Goal: Transaction & Acquisition: Purchase product/service

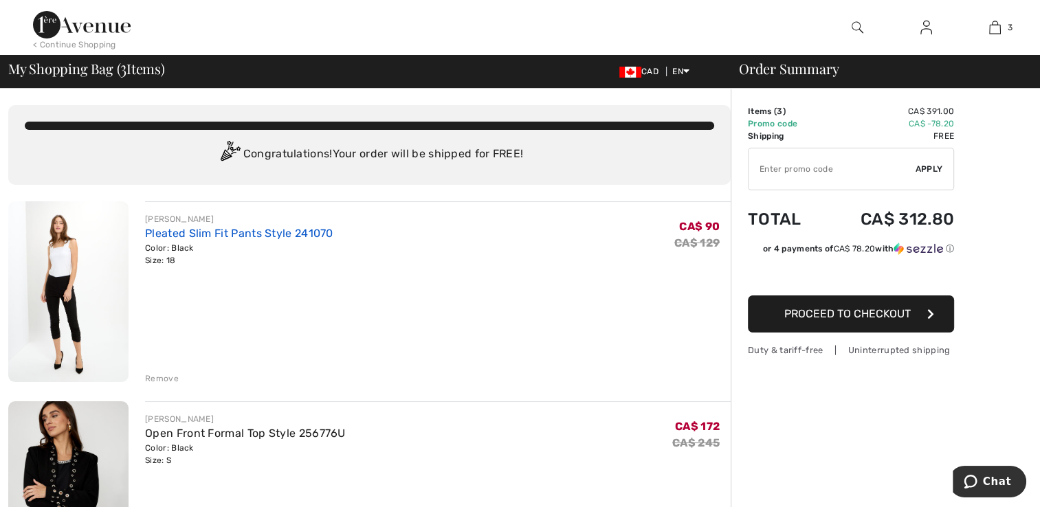
click at [210, 239] on link "Pleated Slim Fit Pants Style 241070" at bounding box center [239, 233] width 188 height 13
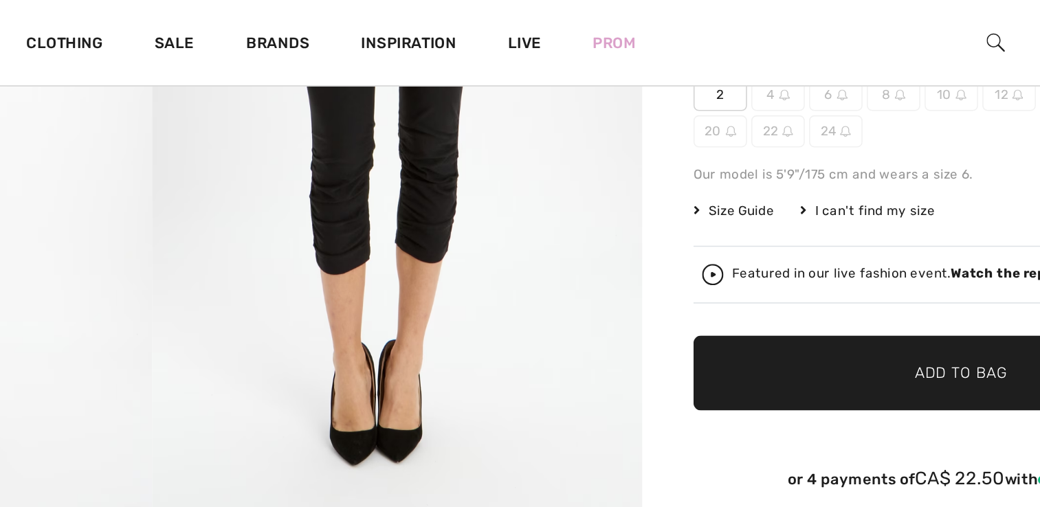
scroll to position [226, 0]
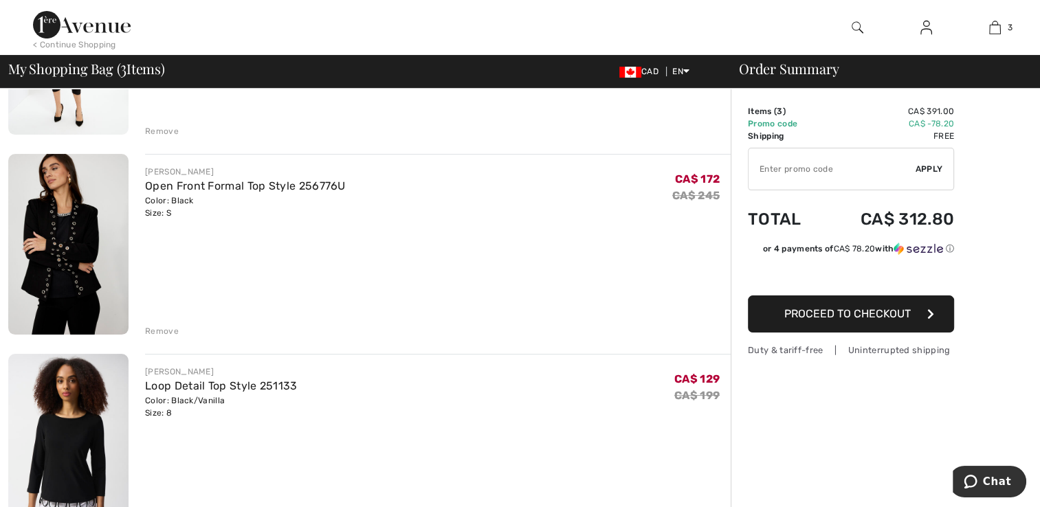
scroll to position [250, 0]
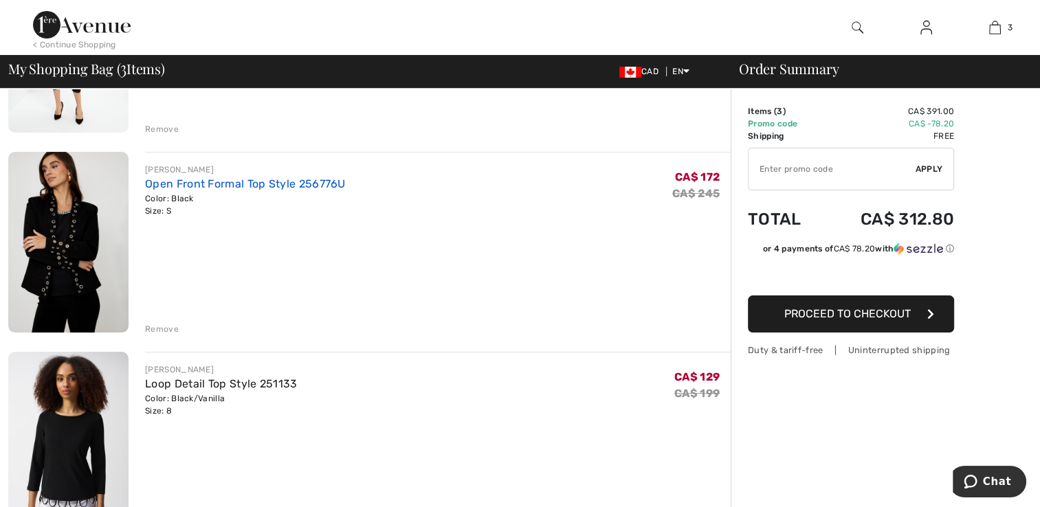
click at [160, 185] on link "Open Front Formal Top Style 256776U" at bounding box center [245, 183] width 201 height 13
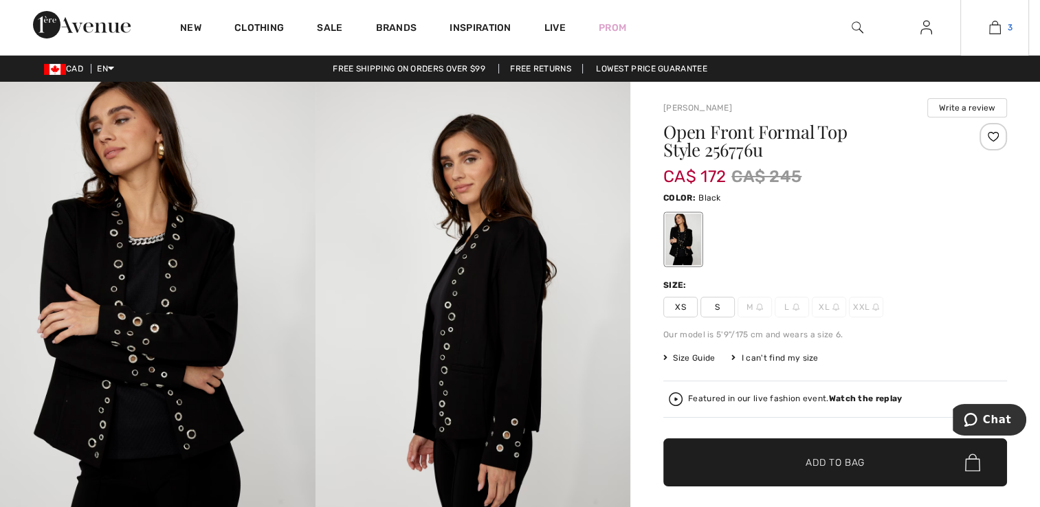
click at [1000, 25] on img at bounding box center [995, 27] width 12 height 17
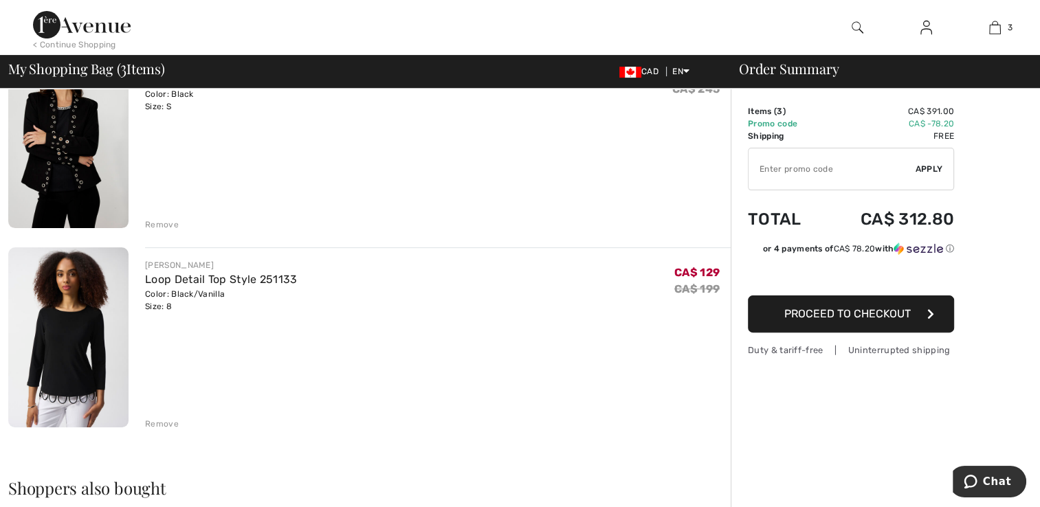
scroll to position [355, 0]
click at [151, 282] on link "Loop Detail Top Style 251133" at bounding box center [221, 278] width 152 height 13
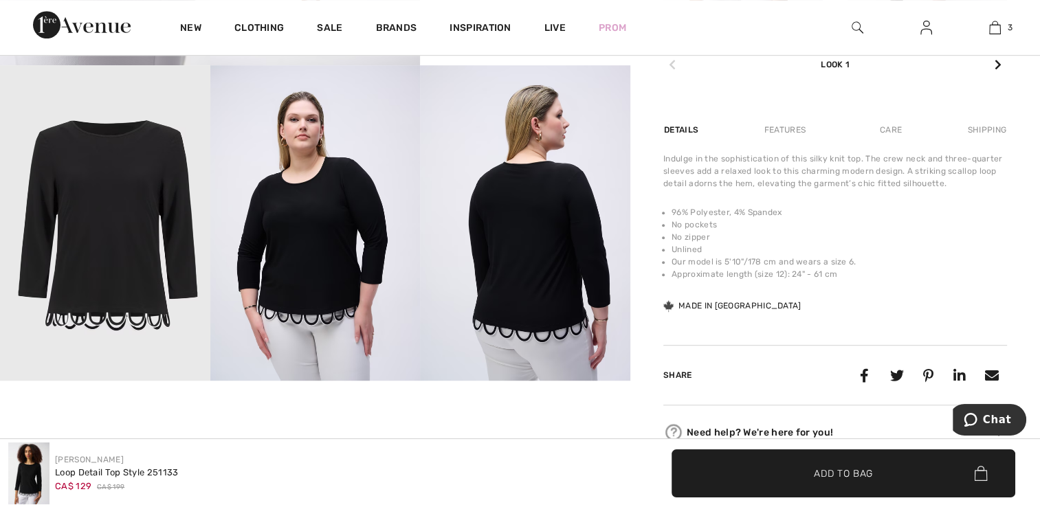
scroll to position [770, 0]
